Goal: Task Accomplishment & Management: Manage account settings

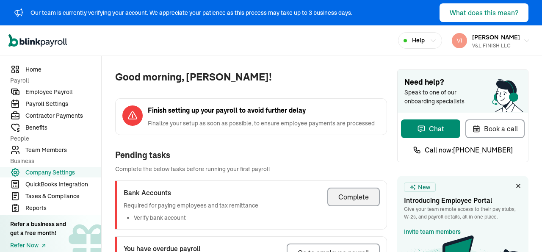
click at [351, 201] on div "Complete" at bounding box center [353, 197] width 30 height 10
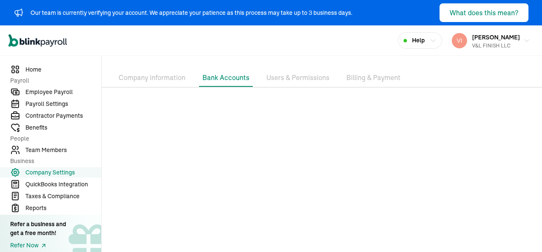
scroll to position [46, 0]
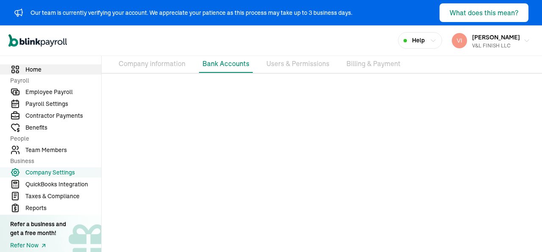
click at [36, 70] on span "Home" at bounding box center [63, 69] width 76 height 9
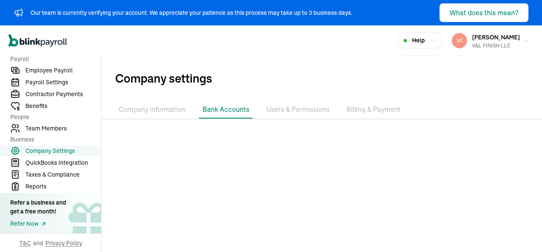
scroll to position [46, 0]
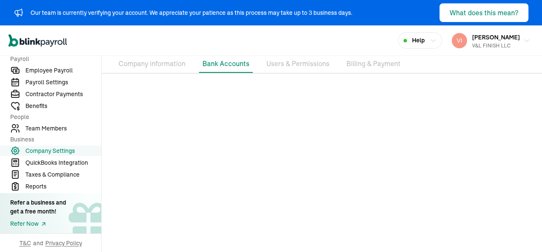
click at [150, 64] on li "Company information" at bounding box center [152, 64] width 74 height 18
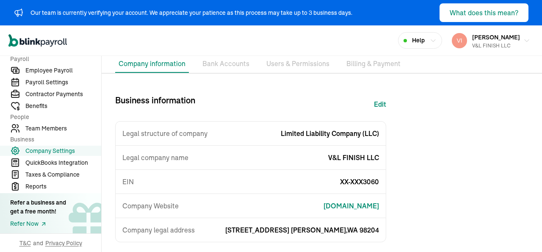
click at [233, 63] on li "Bank Accounts" at bounding box center [226, 64] width 54 height 18
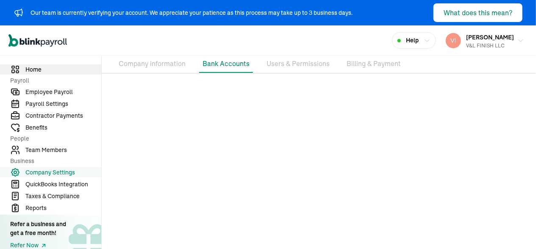
click at [36, 69] on span "Home" at bounding box center [63, 69] width 76 height 9
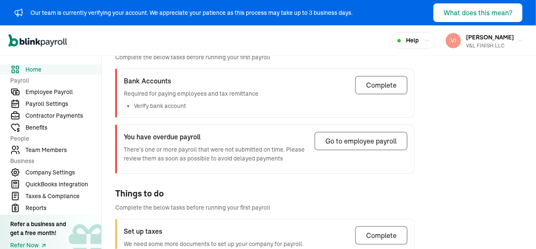
scroll to position [113, 0]
click at [349, 140] on div "Go to employee payroll" at bounding box center [360, 140] width 71 height 10
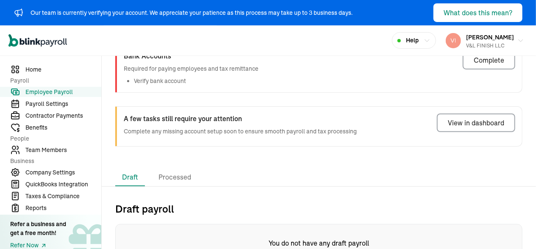
scroll to position [85, 0]
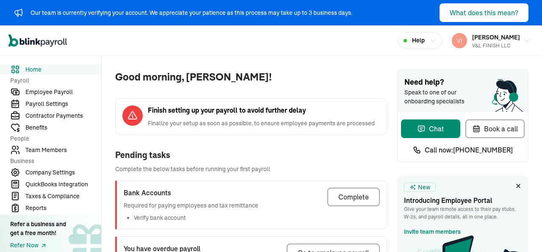
click at [346, 198] on div "Complete" at bounding box center [353, 197] width 30 height 10
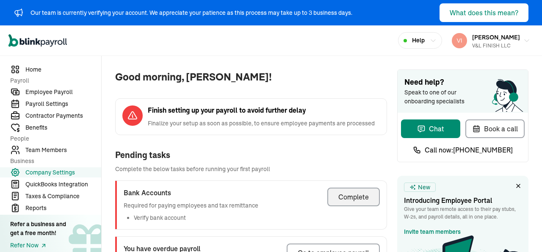
click at [351, 201] on div "Complete" at bounding box center [353, 197] width 30 height 10
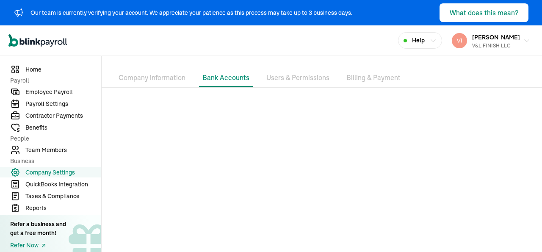
scroll to position [46, 0]
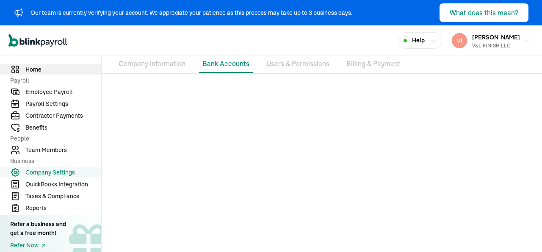
click at [36, 70] on span "Home" at bounding box center [63, 69] width 76 height 9
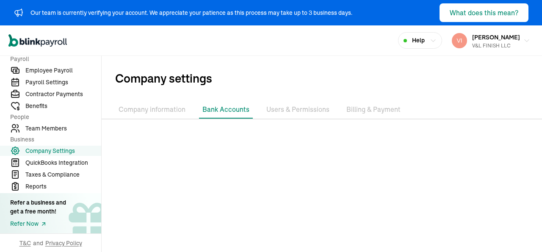
scroll to position [46, 0]
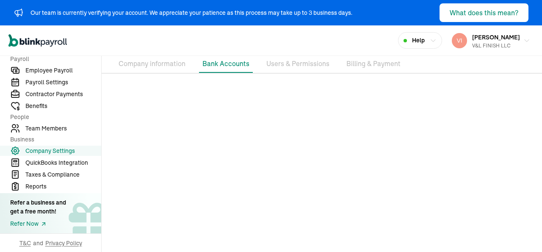
click at [150, 64] on li "Company information" at bounding box center [152, 64] width 74 height 18
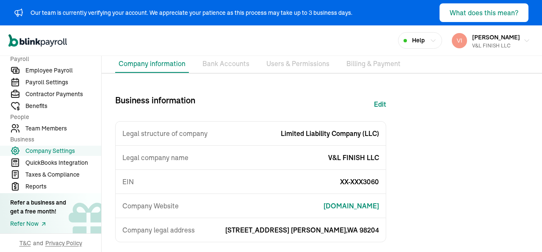
click at [233, 63] on li "Bank Accounts" at bounding box center [226, 64] width 54 height 18
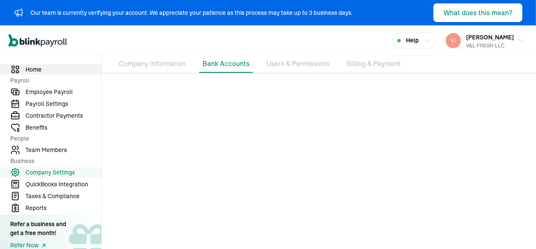
click at [36, 69] on span "Home" at bounding box center [63, 69] width 76 height 9
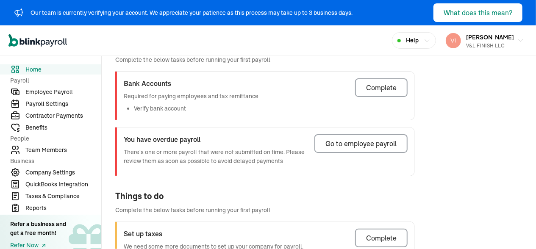
scroll to position [113, 0]
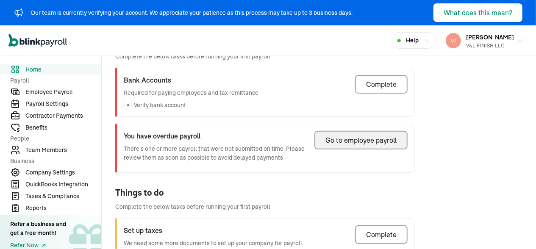
click at [349, 140] on div "Go to employee payroll" at bounding box center [360, 140] width 71 height 10
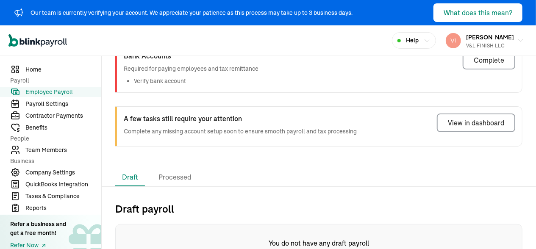
scroll to position [85, 0]
